Goal: Navigation & Orientation: Find specific page/section

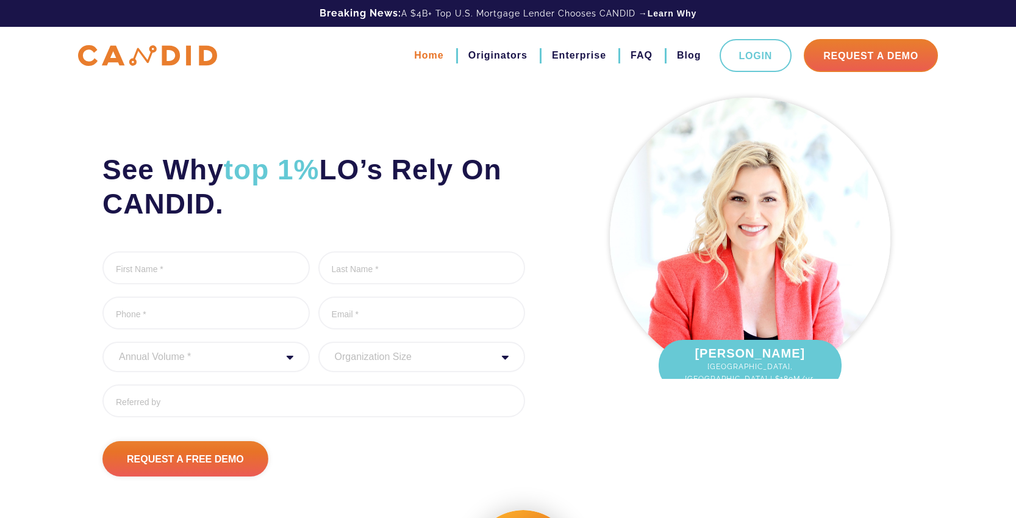
click at [427, 52] on link "Home" at bounding box center [428, 55] width 29 height 21
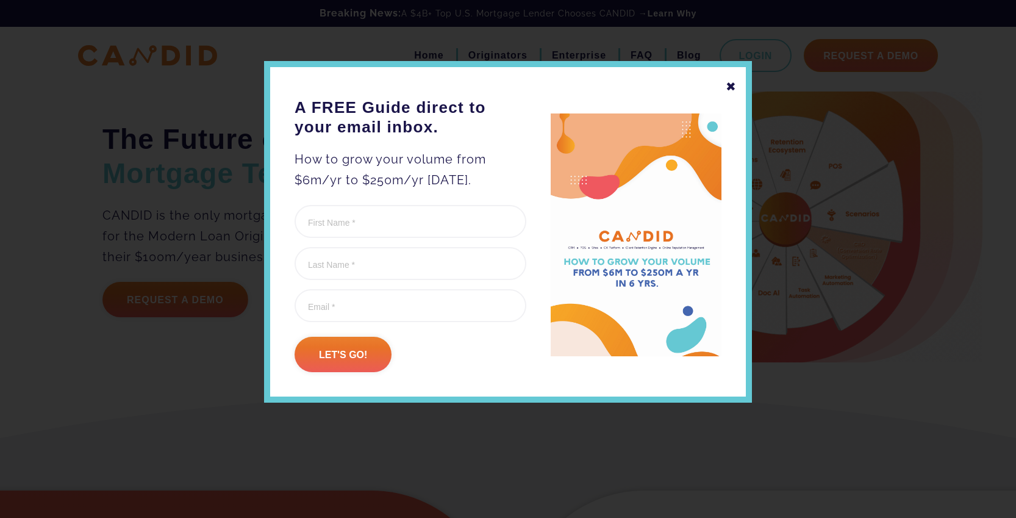
click at [733, 85] on div "✖" at bounding box center [731, 86] width 11 height 21
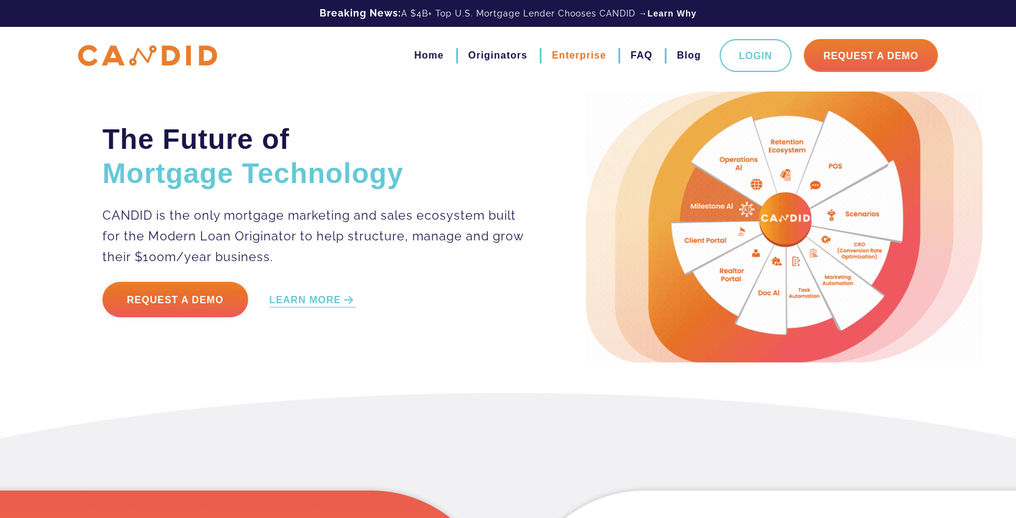
click at [568, 54] on link "Enterprise" at bounding box center [579, 55] width 54 height 21
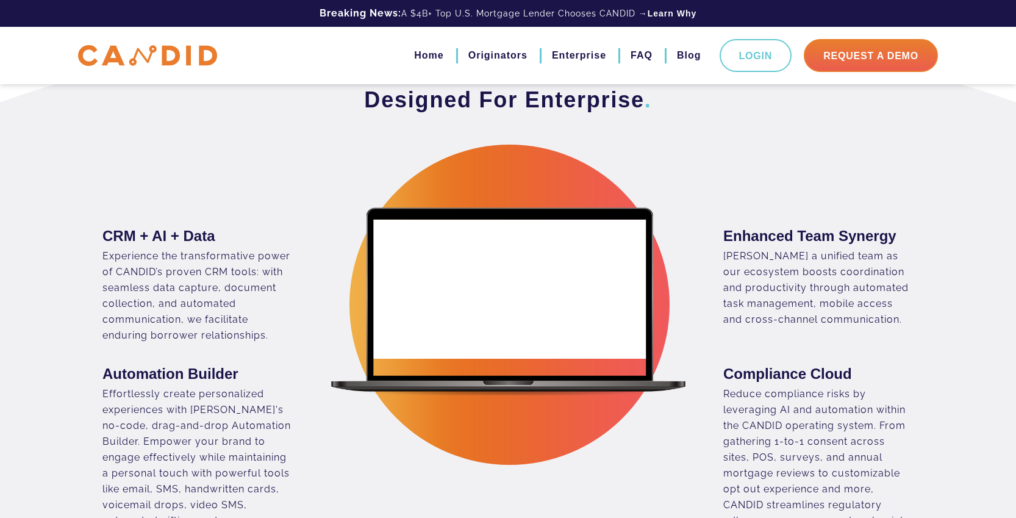
scroll to position [503, 0]
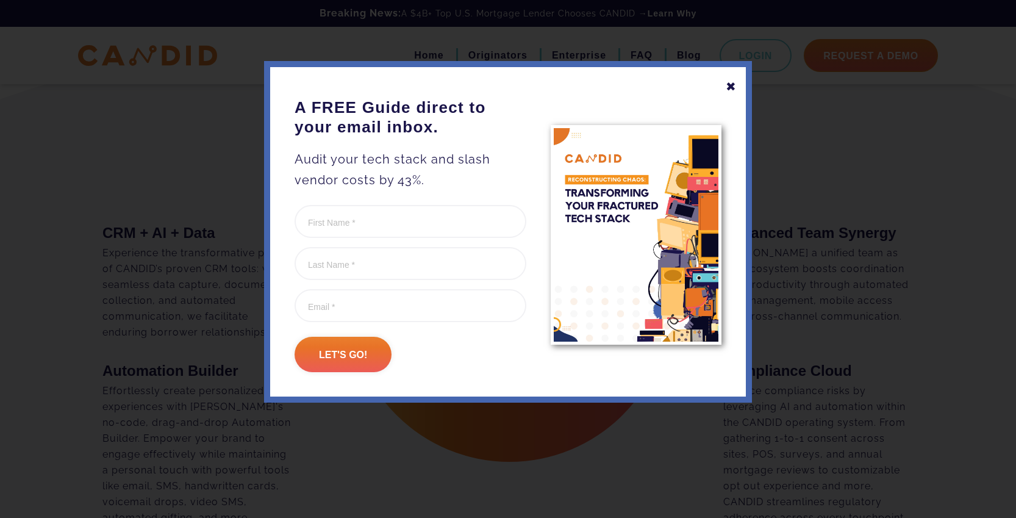
click at [729, 84] on div "✖" at bounding box center [731, 86] width 11 height 21
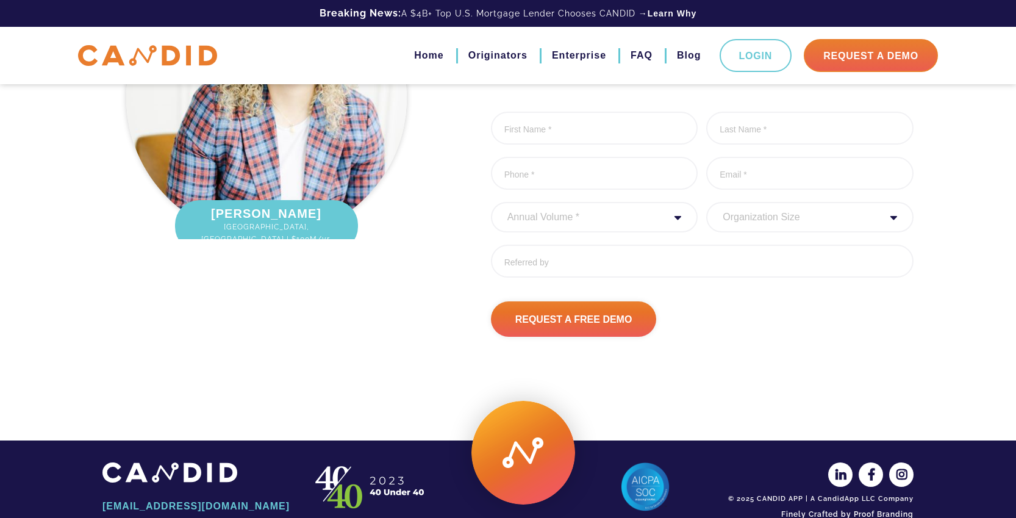
scroll to position [3326, 0]
